Goal: Task Accomplishment & Management: Manage account settings

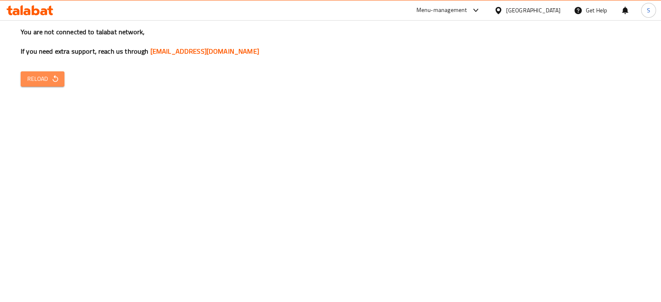
click at [50, 85] on button "Reload" at bounding box center [43, 78] width 44 height 15
click at [51, 82] on icon "button" at bounding box center [55, 79] width 8 height 8
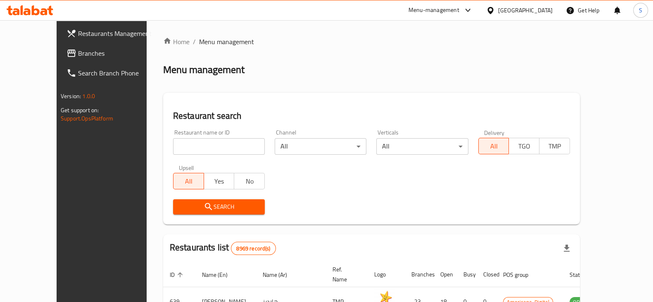
click at [173, 152] on input "search" at bounding box center [219, 146] width 92 height 17
type input "M"
click at [459, 14] on div "Menu-management" at bounding box center [433, 10] width 51 height 10
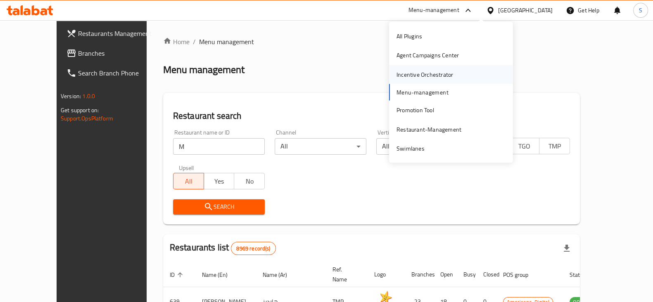
click at [392, 73] on div "Incentive Orchestrator" at bounding box center [425, 74] width 70 height 19
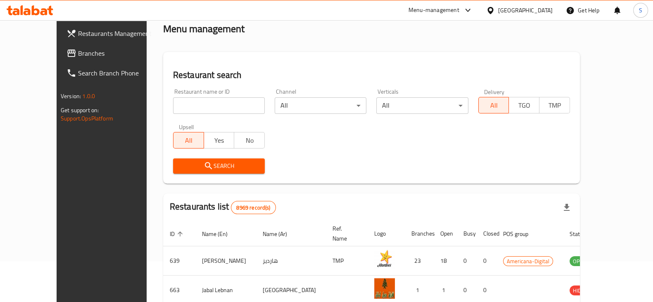
scroll to position [37, 0]
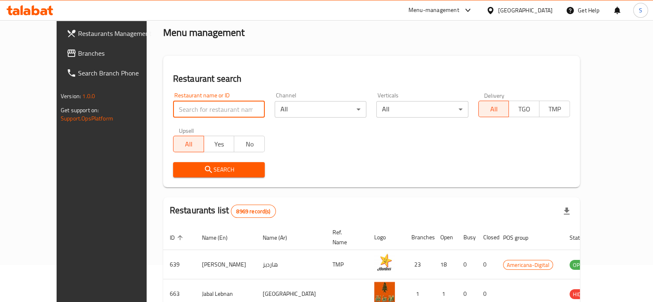
click at [173, 108] on input "search" at bounding box center [219, 109] width 92 height 17
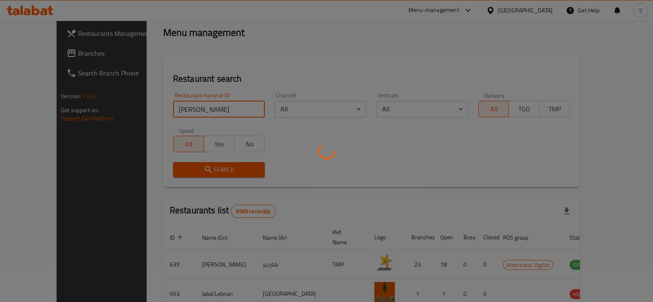
scroll to position [35, 0]
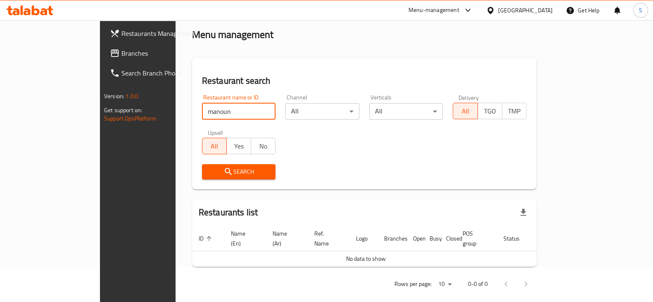
type input "manoun"
click button "Search" at bounding box center [239, 171] width 74 height 15
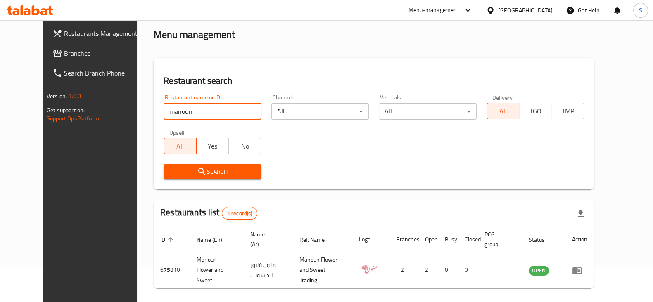
scroll to position [37, 0]
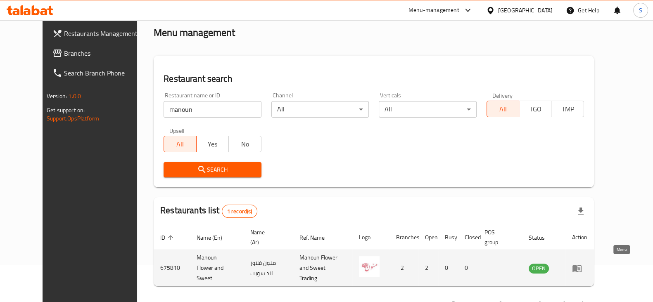
click at [581, 267] on icon "enhanced table" at bounding box center [576, 268] width 9 height 7
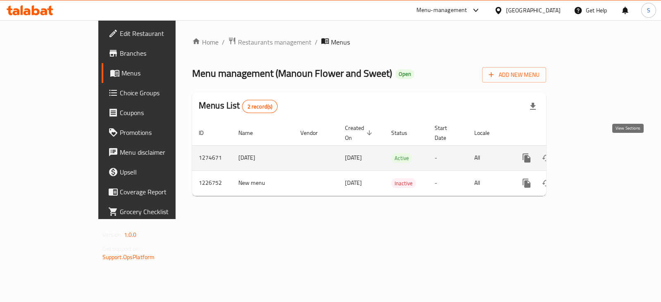
click at [591, 153] on icon "enhanced table" at bounding box center [586, 158] width 10 height 10
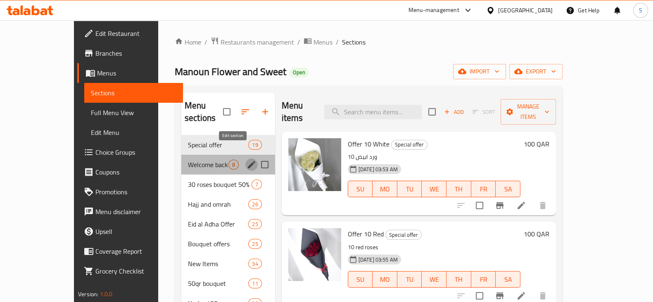
click at [247, 160] on icon "edit" at bounding box center [252, 165] width 10 height 10
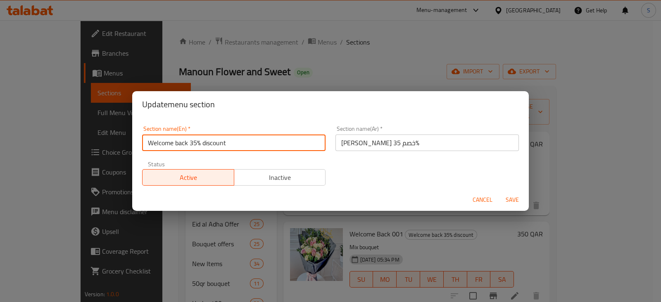
click at [233, 143] on input "Welcome back 35% discount" at bounding box center [233, 143] width 183 height 17
type input "Welcome back Offers"
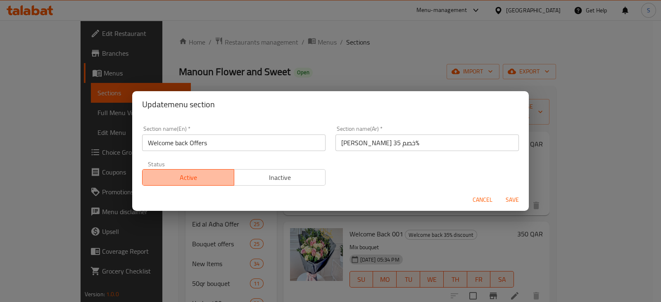
click at [208, 175] on span "Active" at bounding box center [188, 178] width 85 height 12
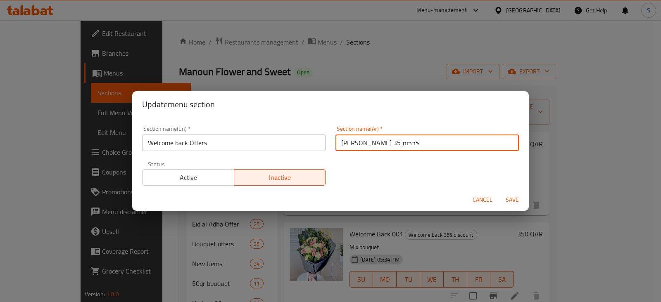
click at [421, 142] on input "الحمد الله عالسلامة خصم 35%" at bounding box center [426, 143] width 183 height 17
type input "الحمد الله عالسلامة خصم 35"
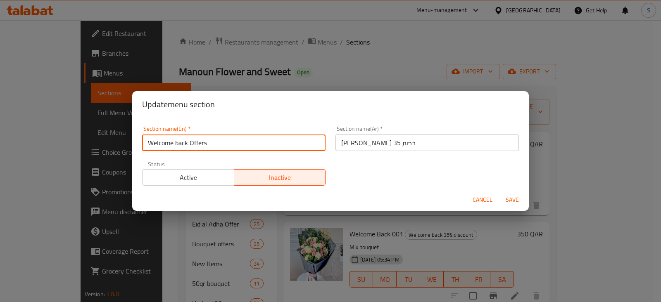
drag, startPoint x: 221, startPoint y: 143, endPoint x: 189, endPoint y: 140, distance: 32.3
click at [189, 140] on input "Welcome back Offers" at bounding box center [233, 143] width 183 height 17
type input "Welcome back"
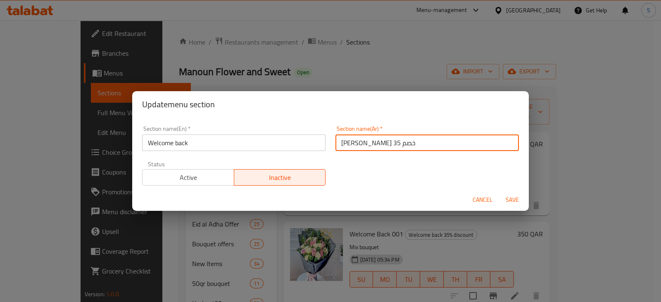
drag, startPoint x: 359, startPoint y: 141, endPoint x: 336, endPoint y: 143, distance: 23.2
click at [336, 143] on input "الحمد الله عالسلامة خصم 35" at bounding box center [426, 143] width 183 height 17
drag, startPoint x: 336, startPoint y: 143, endPoint x: 344, endPoint y: 143, distance: 7.4
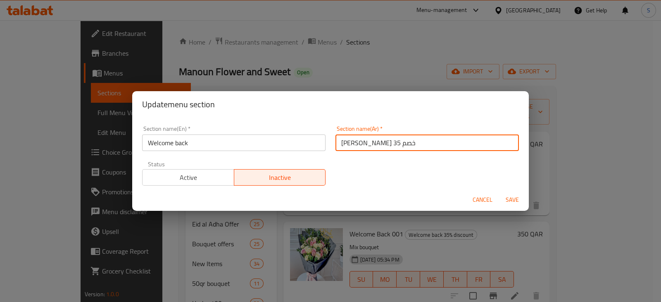
click at [344, 143] on input "الحمد الله عالسلامة خصم 35" at bounding box center [426, 143] width 183 height 17
type input "الحمد الله عالسلامة"
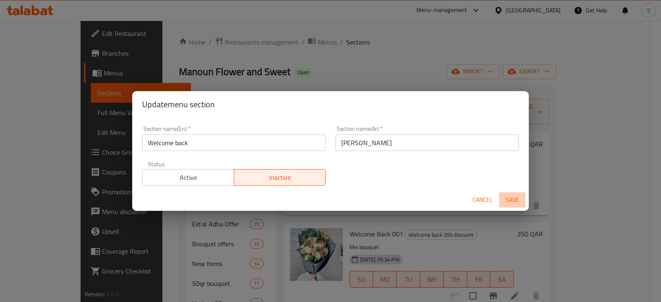
click at [513, 201] on span "Save" at bounding box center [512, 200] width 20 height 10
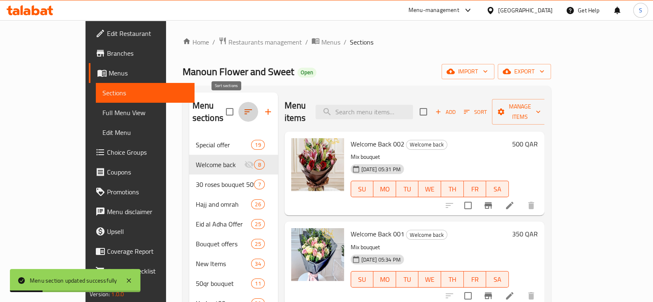
click at [243, 107] on icon "button" at bounding box center [248, 112] width 10 height 10
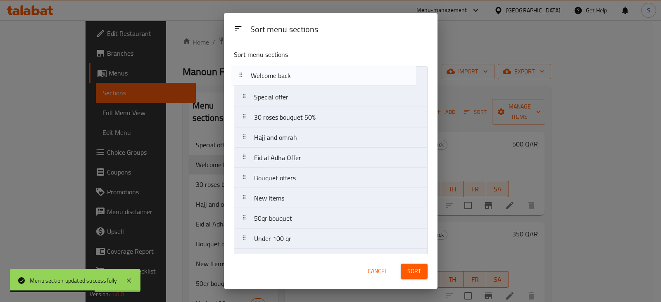
drag, startPoint x: 277, startPoint y: 104, endPoint x: 270, endPoint y: 83, distance: 21.6
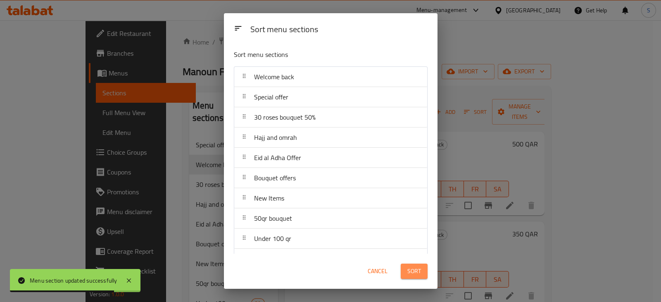
click at [422, 275] on button "Sort" at bounding box center [414, 271] width 27 height 15
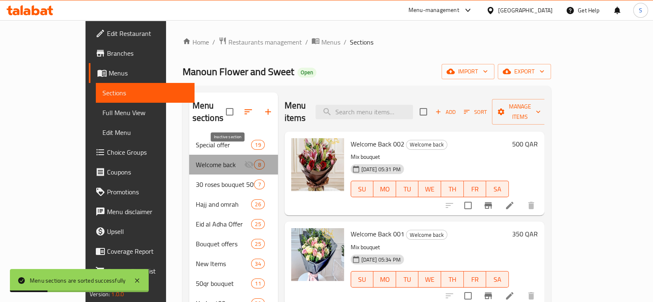
click at [244, 160] on icon "Menu sections" at bounding box center [249, 165] width 10 height 10
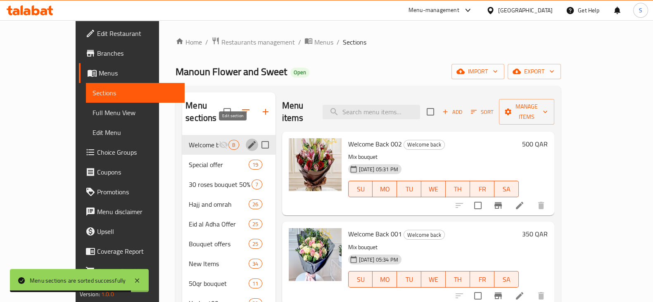
click at [246, 139] on button "edit" at bounding box center [252, 145] width 12 height 12
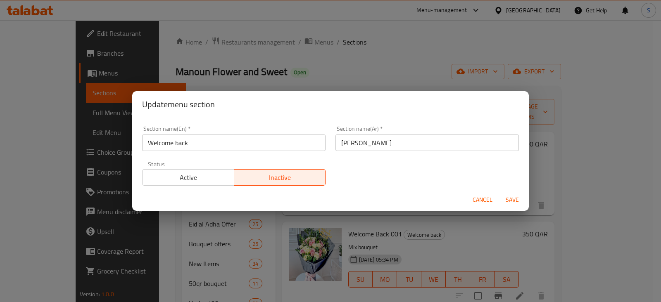
click at [191, 185] on button "Active" at bounding box center [188, 177] width 92 height 17
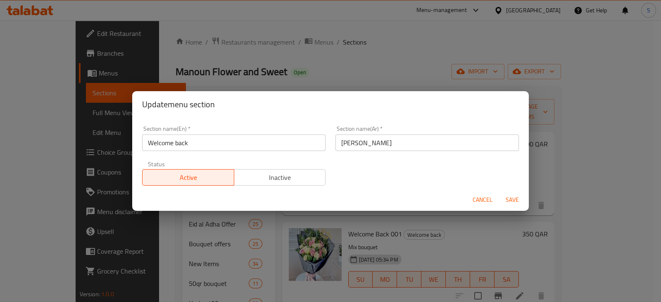
click at [510, 200] on span "Save" at bounding box center [512, 200] width 20 height 10
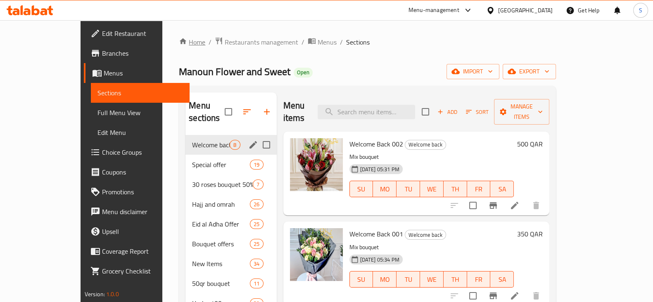
click at [179, 44] on link "Home" at bounding box center [192, 42] width 26 height 10
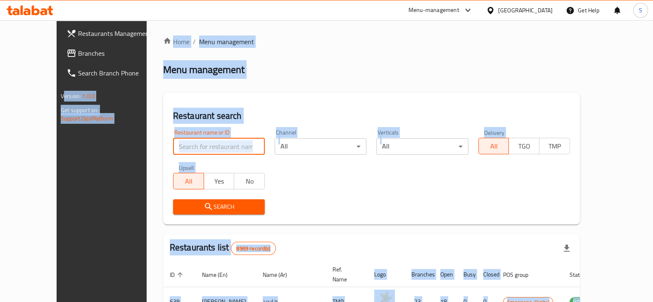
click at [213, 141] on input "search" at bounding box center [219, 146] width 92 height 17
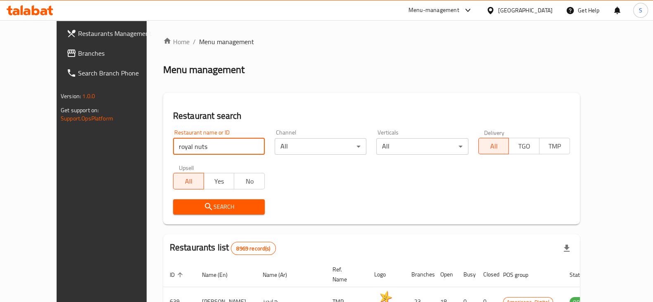
type input "royal nuts"
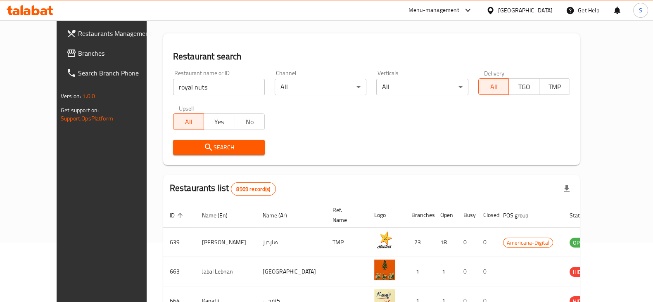
scroll to position [30, 0]
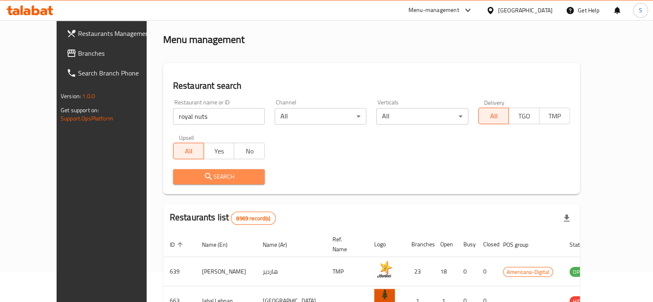
click at [192, 177] on span "Search" at bounding box center [219, 177] width 78 height 10
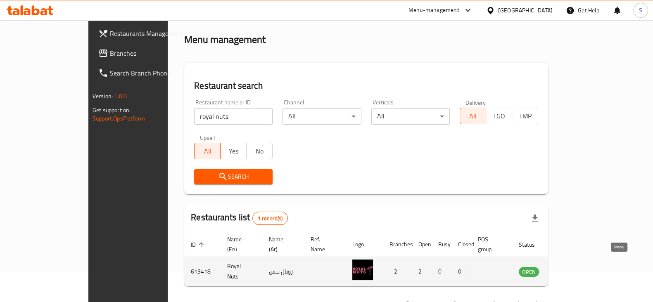
click at [571, 269] on icon "enhanced table" at bounding box center [566, 272] width 9 height 7
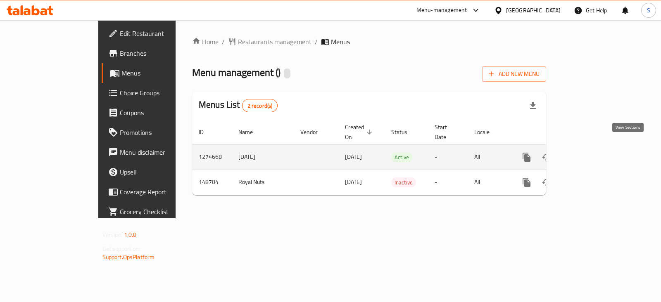
click at [590, 154] on icon "enhanced table" at bounding box center [585, 157] width 7 height 7
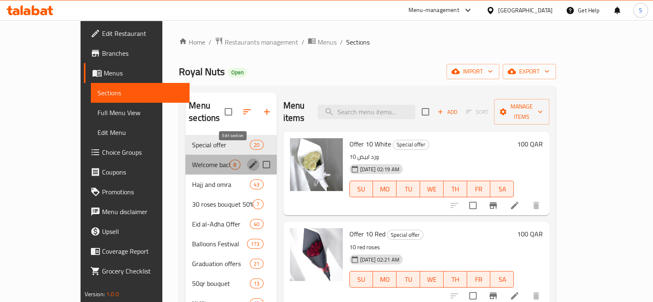
click at [247, 159] on button "edit" at bounding box center [253, 165] width 12 height 12
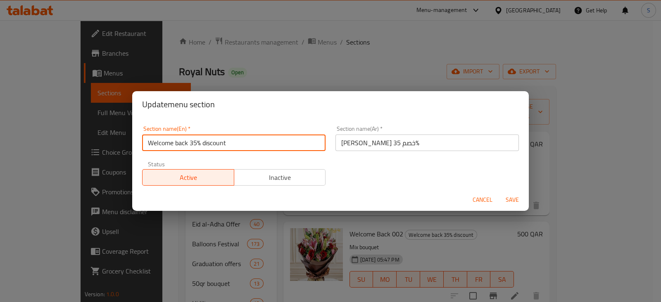
click at [228, 142] on input "Welcome back 35% discount" at bounding box center [233, 143] width 183 height 17
type input "Welcome back"
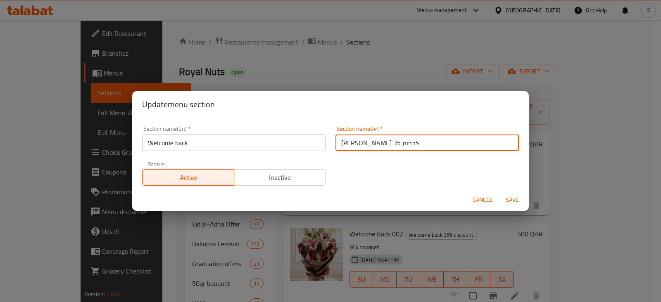
click at [337, 141] on input "الحمد الله عالسلامة خصم 35%" at bounding box center [426, 143] width 183 height 17
type input "الحمد الله عالسلا35%"
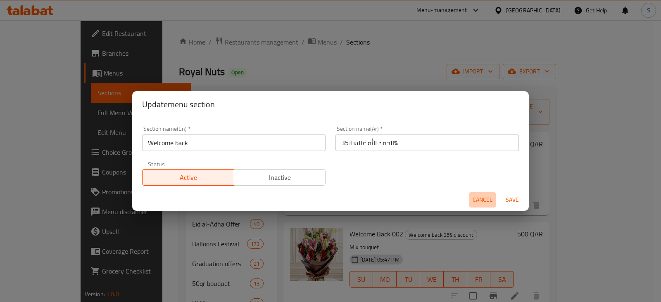
click at [483, 203] on span "Cancel" at bounding box center [482, 200] width 20 height 10
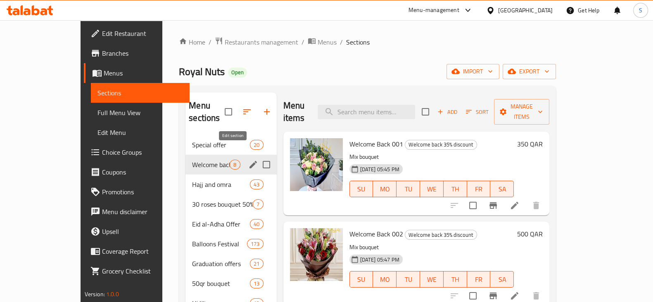
click at [248, 160] on icon "edit" at bounding box center [253, 165] width 10 height 10
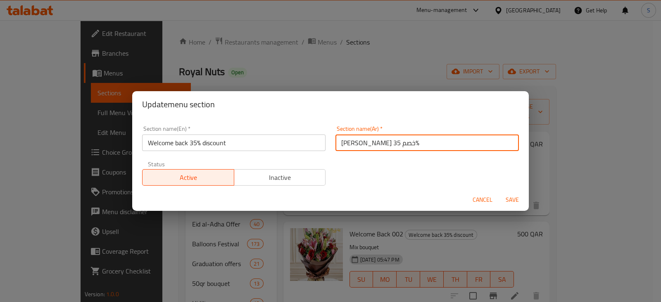
click at [419, 144] on input "الحمد الله عالسلامة خصم 35%" at bounding box center [426, 143] width 183 height 17
type input "الحمد الله عالسلامة"
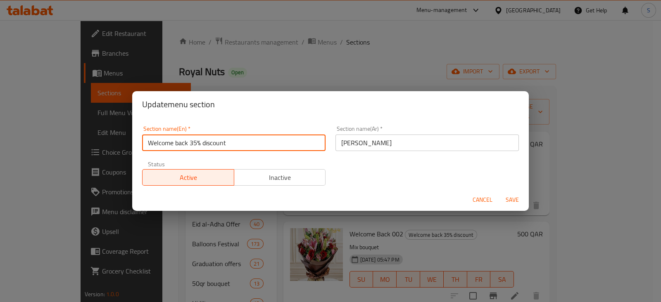
click at [256, 147] on input "Welcome back 35% discount" at bounding box center [233, 143] width 183 height 17
type input "Welcome back"
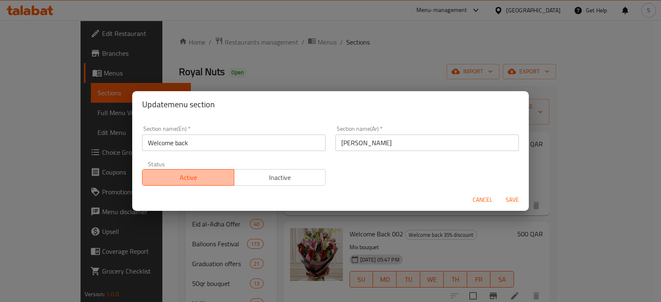
click at [202, 175] on span "Active" at bounding box center [188, 178] width 85 height 12
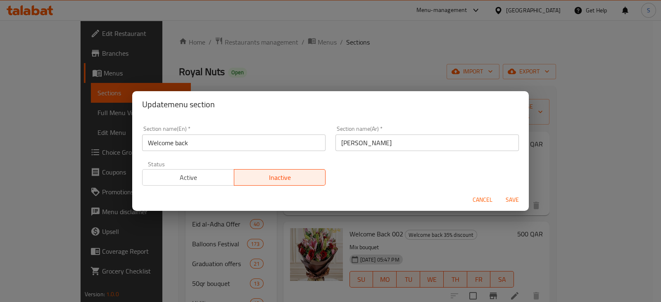
click at [202, 175] on span "Active" at bounding box center [188, 178] width 85 height 12
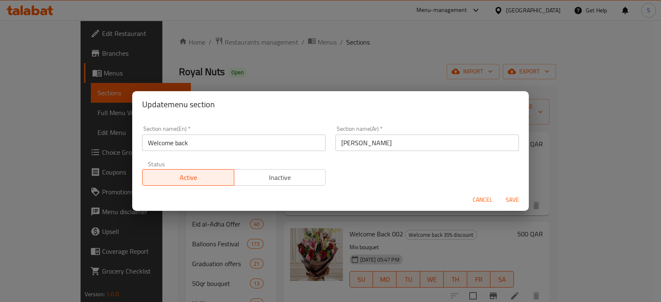
click at [514, 201] on span "Save" at bounding box center [512, 200] width 20 height 10
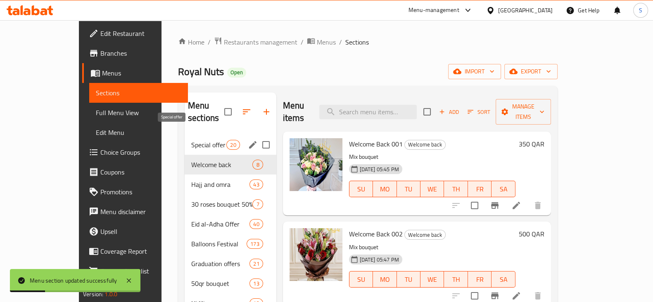
drag, startPoint x: 176, startPoint y: 153, endPoint x: 167, endPoint y: 132, distance: 23.3
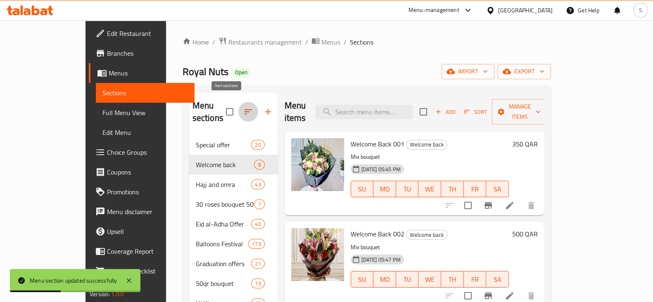
click at [243, 107] on icon "button" at bounding box center [248, 112] width 10 height 10
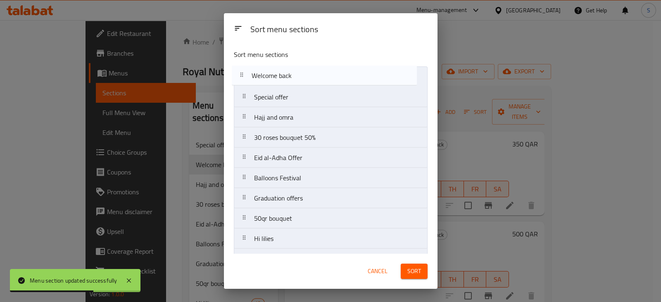
drag, startPoint x: 277, startPoint y: 100, endPoint x: 267, endPoint y: 75, distance: 27.0
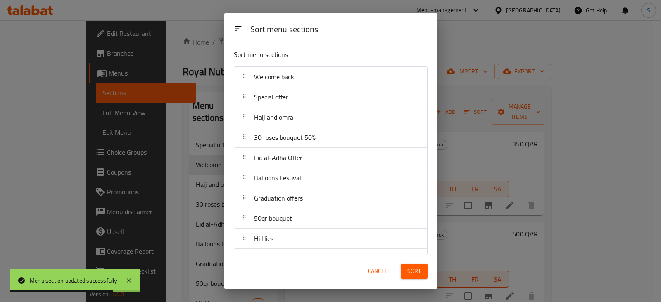
click at [412, 269] on span "Sort" at bounding box center [414, 271] width 14 height 10
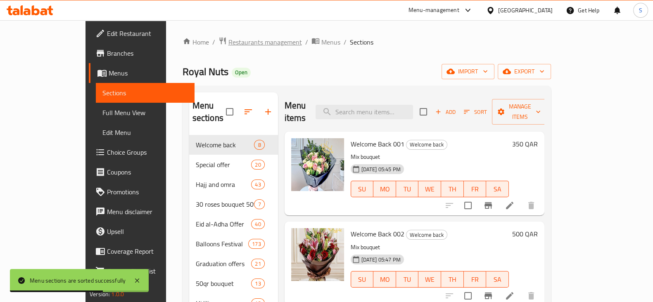
click at [228, 37] on span "Restaurants management" at bounding box center [264, 42] width 73 height 10
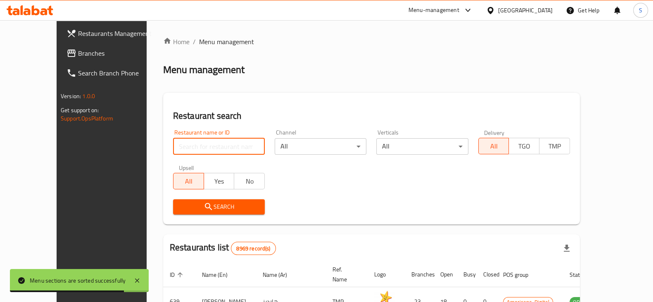
click at [173, 145] on input "search" at bounding box center [219, 146] width 92 height 17
paste input "675810"
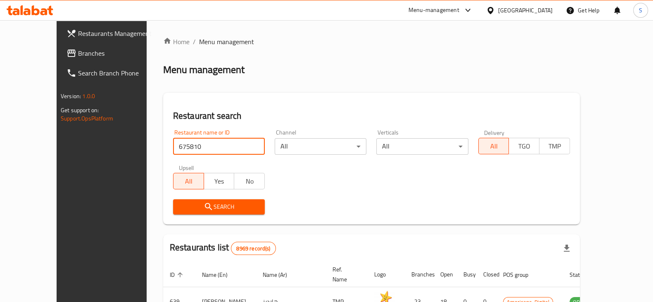
type input "675810"
click button "Search" at bounding box center [219, 206] width 92 height 15
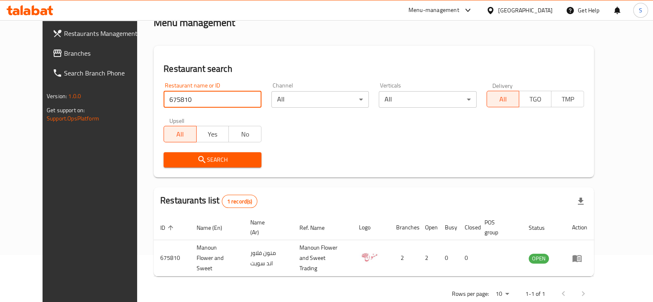
scroll to position [59, 0]
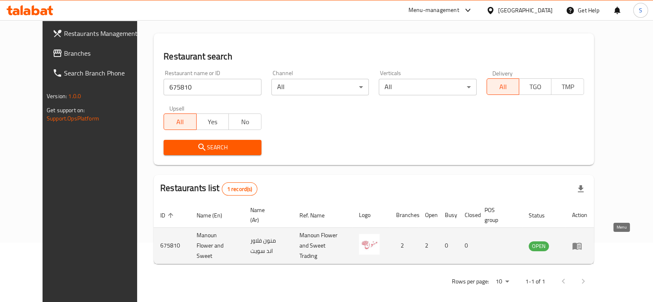
click at [581, 243] on icon "enhanced table" at bounding box center [576, 246] width 9 height 7
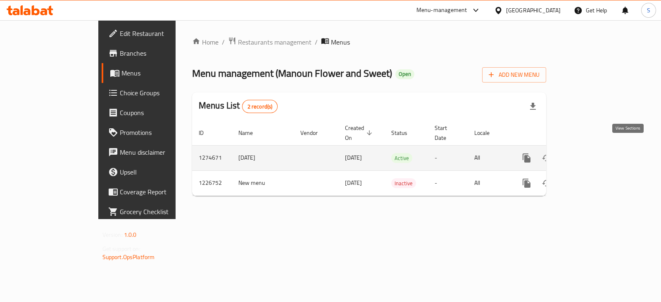
click at [591, 153] on icon "enhanced table" at bounding box center [586, 158] width 10 height 10
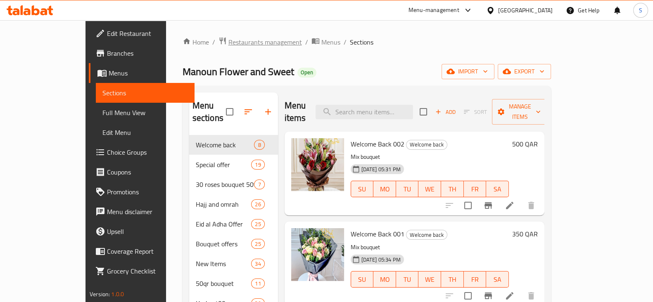
click at [228, 46] on span "Restaurants management" at bounding box center [264, 42] width 73 height 10
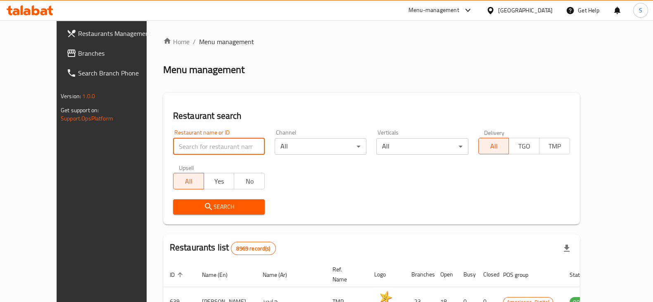
click at [173, 142] on input "search" at bounding box center [219, 146] width 92 height 17
paste input "22238"
type input "22238"
click button "Search" at bounding box center [219, 206] width 92 height 15
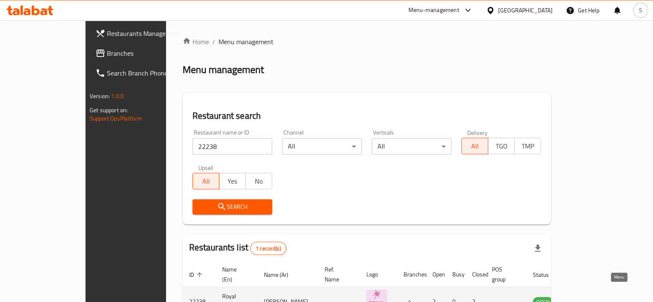
click at [585, 299] on icon "enhanced table" at bounding box center [580, 302] width 9 height 7
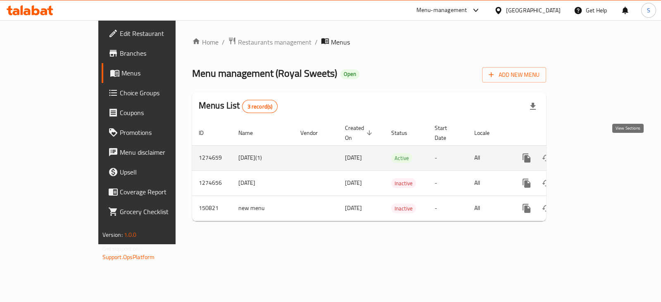
click at [591, 153] on icon "enhanced table" at bounding box center [586, 158] width 10 height 10
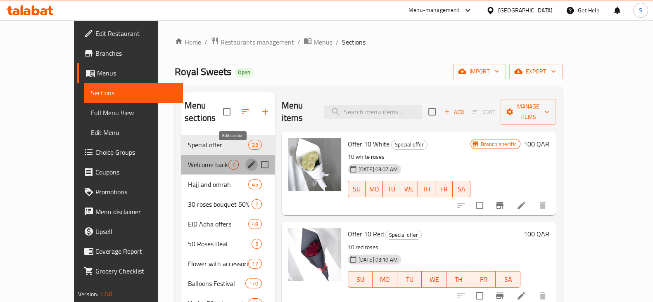
click at [247, 160] on icon "edit" at bounding box center [252, 165] width 10 height 10
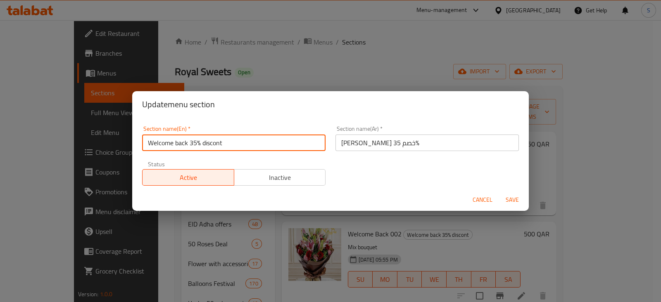
click at [220, 143] on input "Welcome back 35% discont" at bounding box center [233, 143] width 183 height 17
click at [224, 142] on input "Welcome back 35% discont" at bounding box center [233, 143] width 183 height 17
type input "Welcome back"
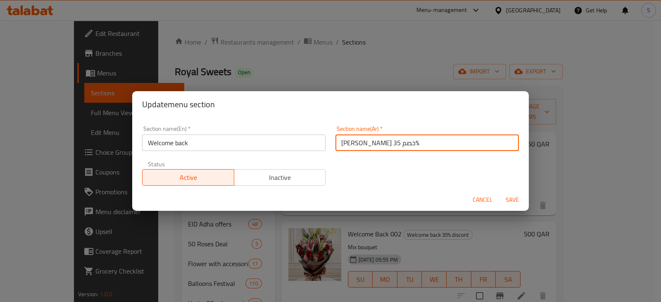
click at [421, 143] on input "الحمد الله عالسلامة خصم 35%" at bounding box center [426, 143] width 183 height 17
type input "الحمد الله عالسلامة"
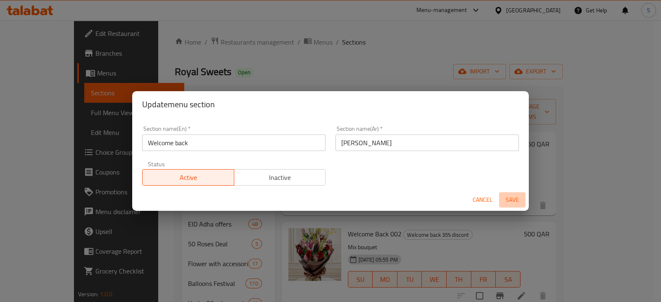
click at [513, 200] on span "Save" at bounding box center [512, 200] width 20 height 10
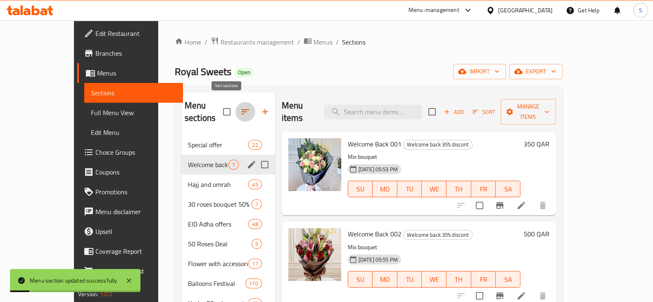
click at [240, 109] on icon "button" at bounding box center [245, 112] width 10 height 10
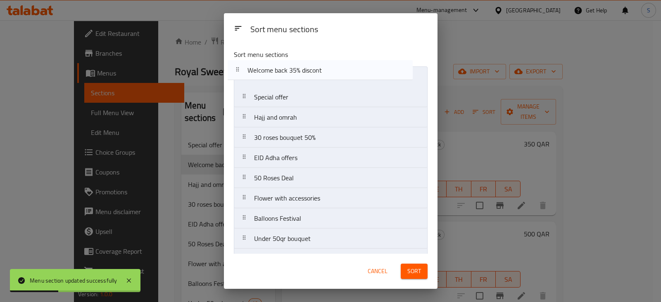
drag, startPoint x: 282, startPoint y: 105, endPoint x: 270, endPoint y: 76, distance: 30.9
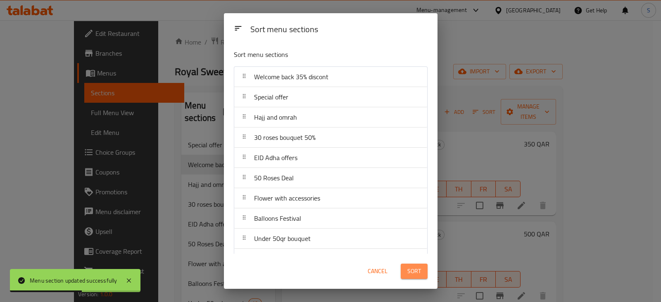
click at [409, 271] on span "Sort" at bounding box center [414, 271] width 14 height 10
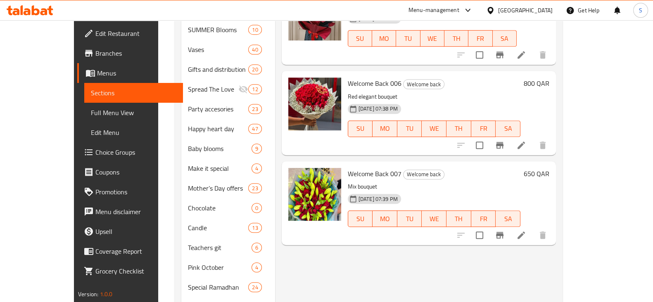
scroll to position [600, 0]
